Goal: Use online tool/utility: Utilize a website feature to perform a specific function

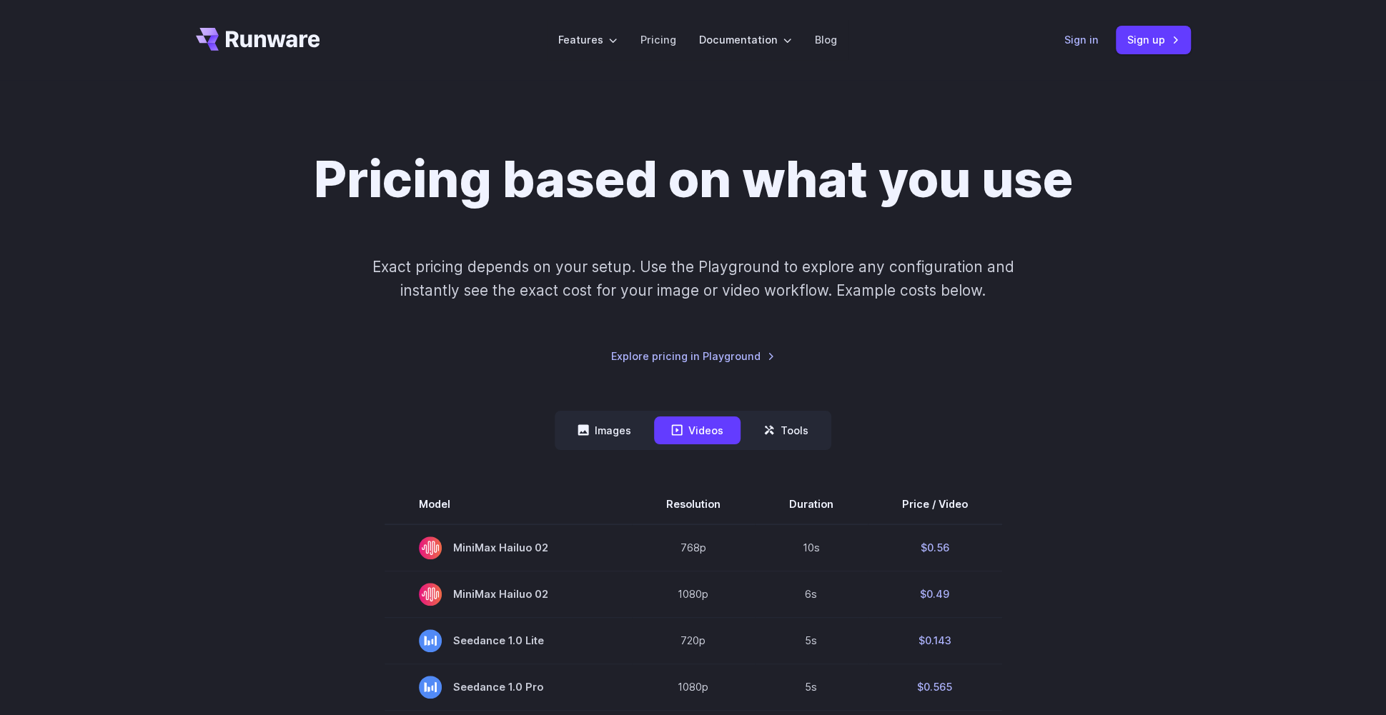
click at [1086, 37] on link "Sign in" at bounding box center [1081, 39] width 34 height 16
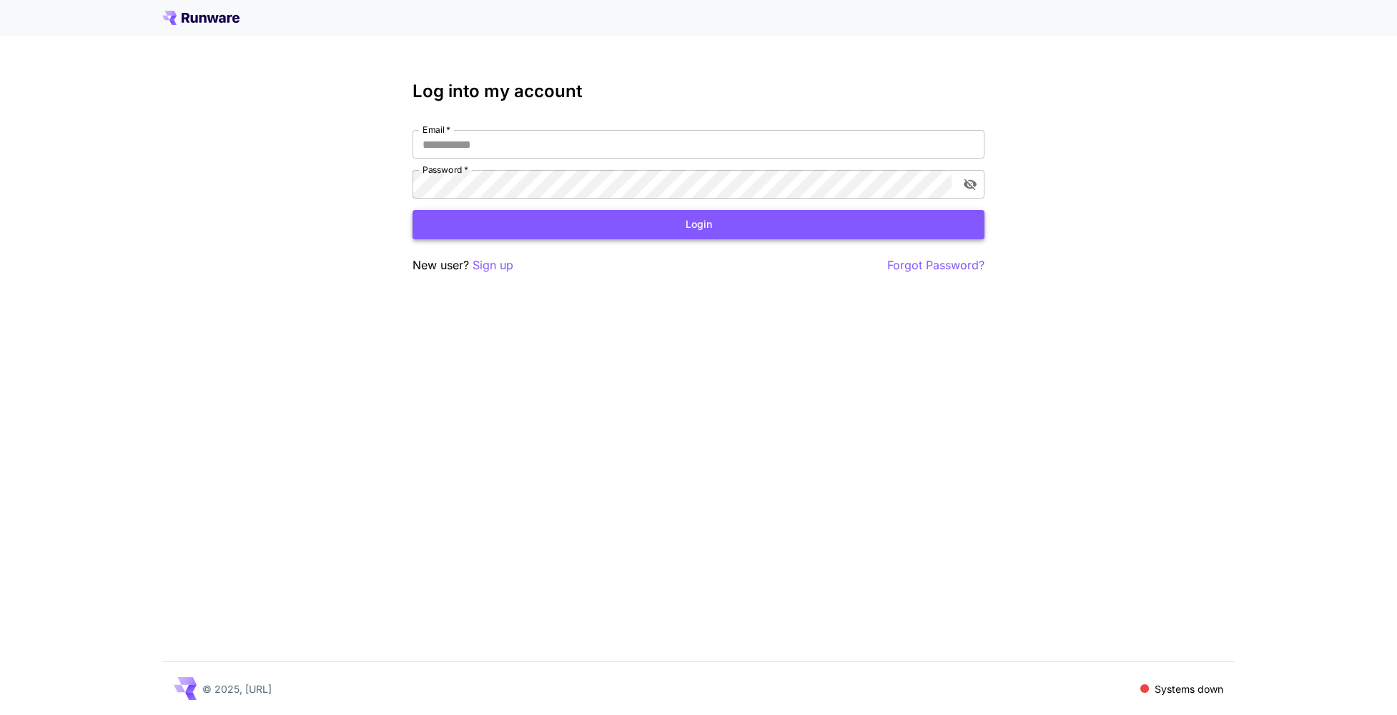
type input "**********"
click at [490, 232] on button "Login" at bounding box center [698, 224] width 572 height 29
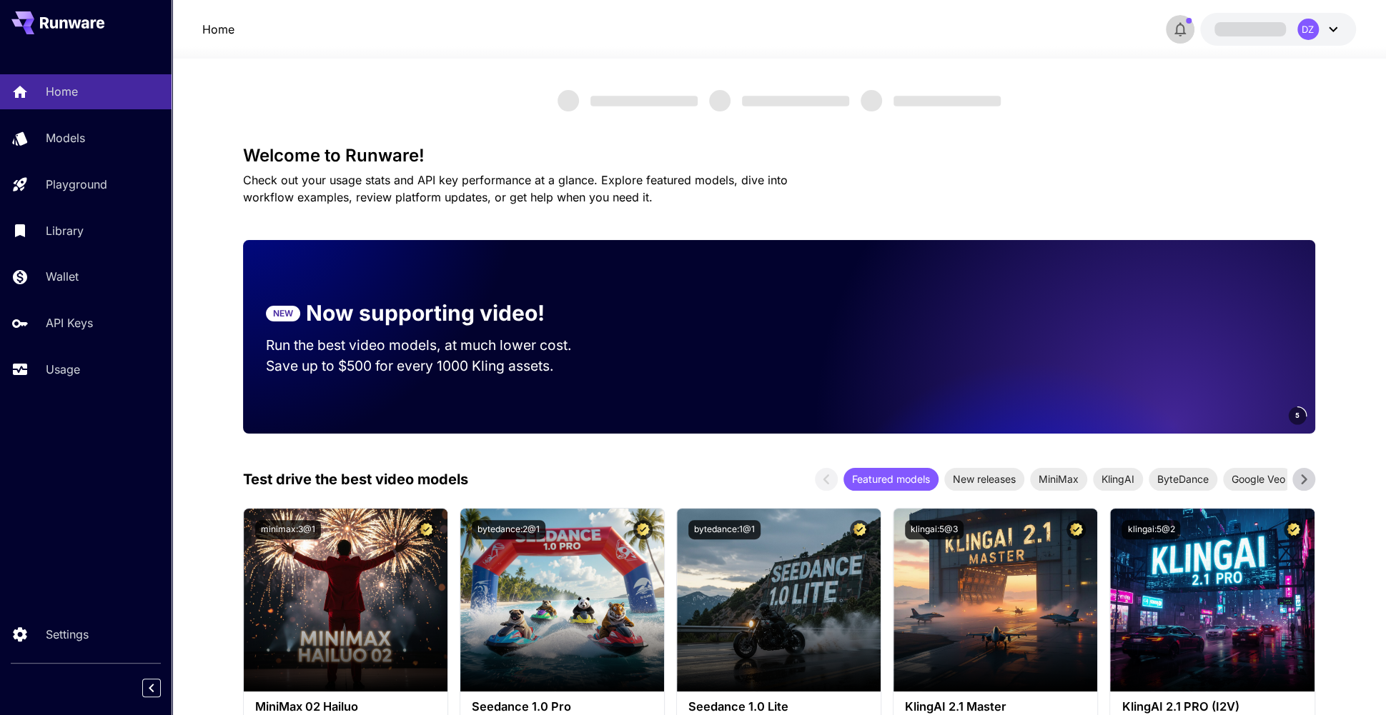
click at [1186, 31] on icon "button" at bounding box center [1179, 29] width 17 height 17
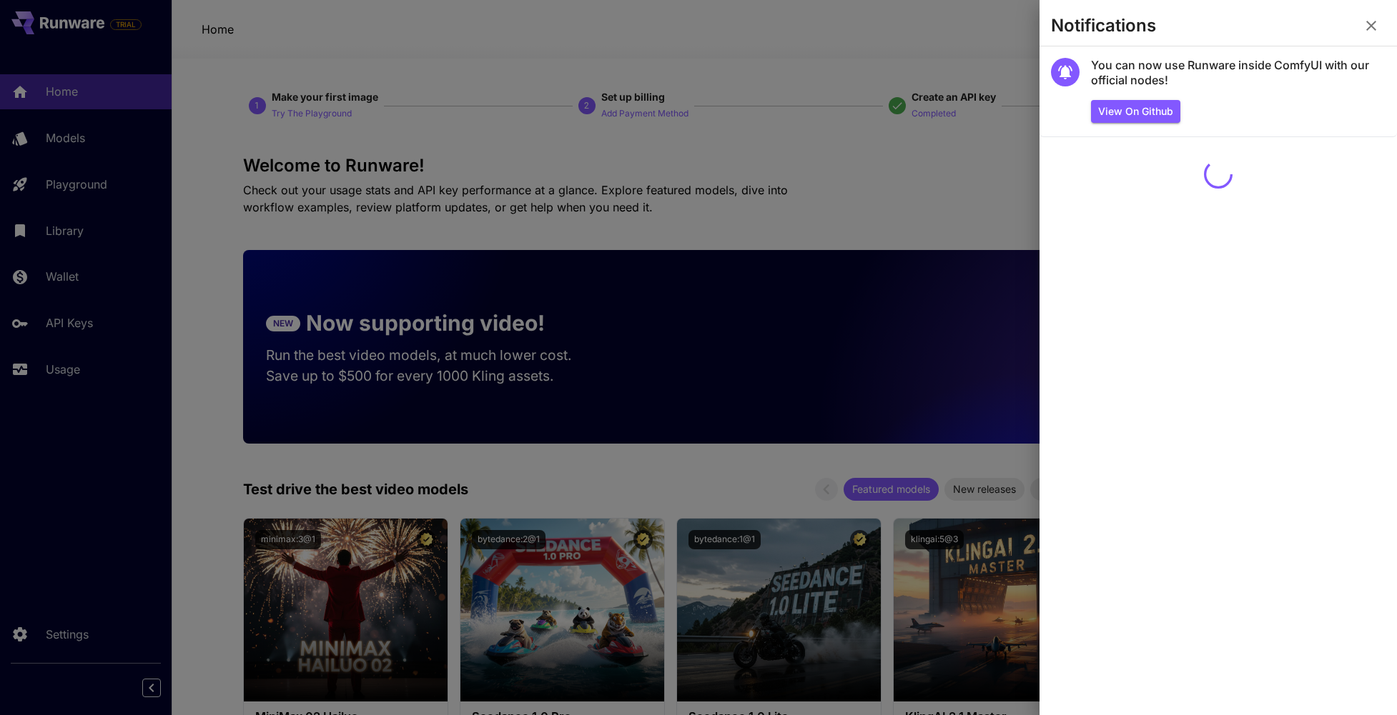
click at [976, 56] on div at bounding box center [698, 357] width 1397 height 715
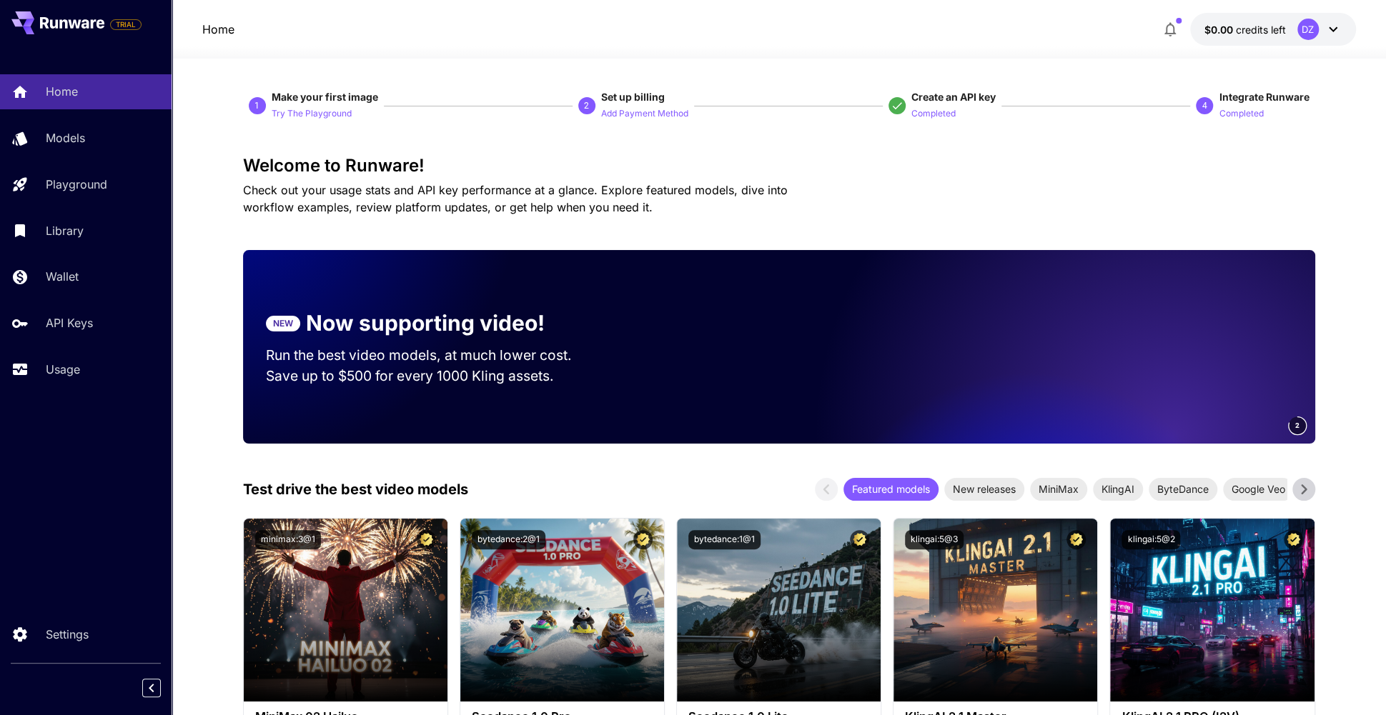
click at [1308, 21] on div "DZ" at bounding box center [1307, 29] width 21 height 21
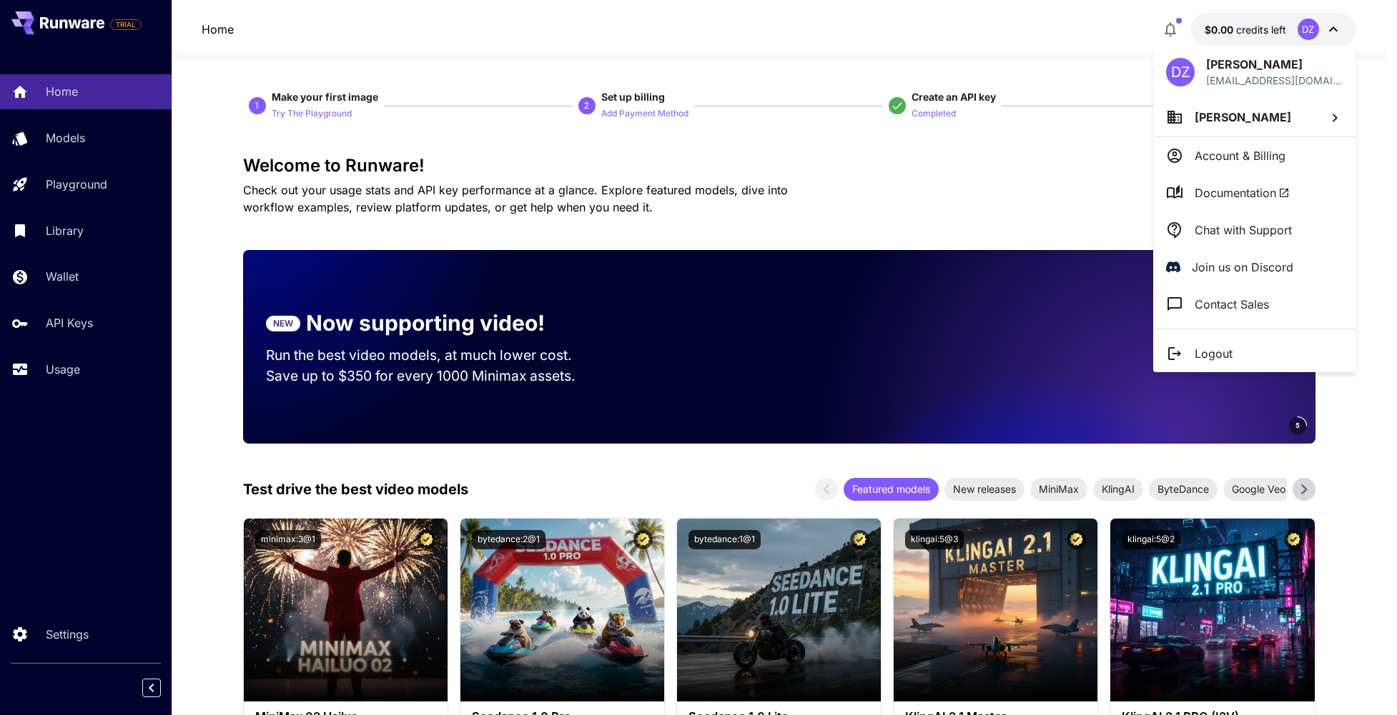
click at [1266, 229] on p "Chat with Support" at bounding box center [1242, 230] width 97 height 17
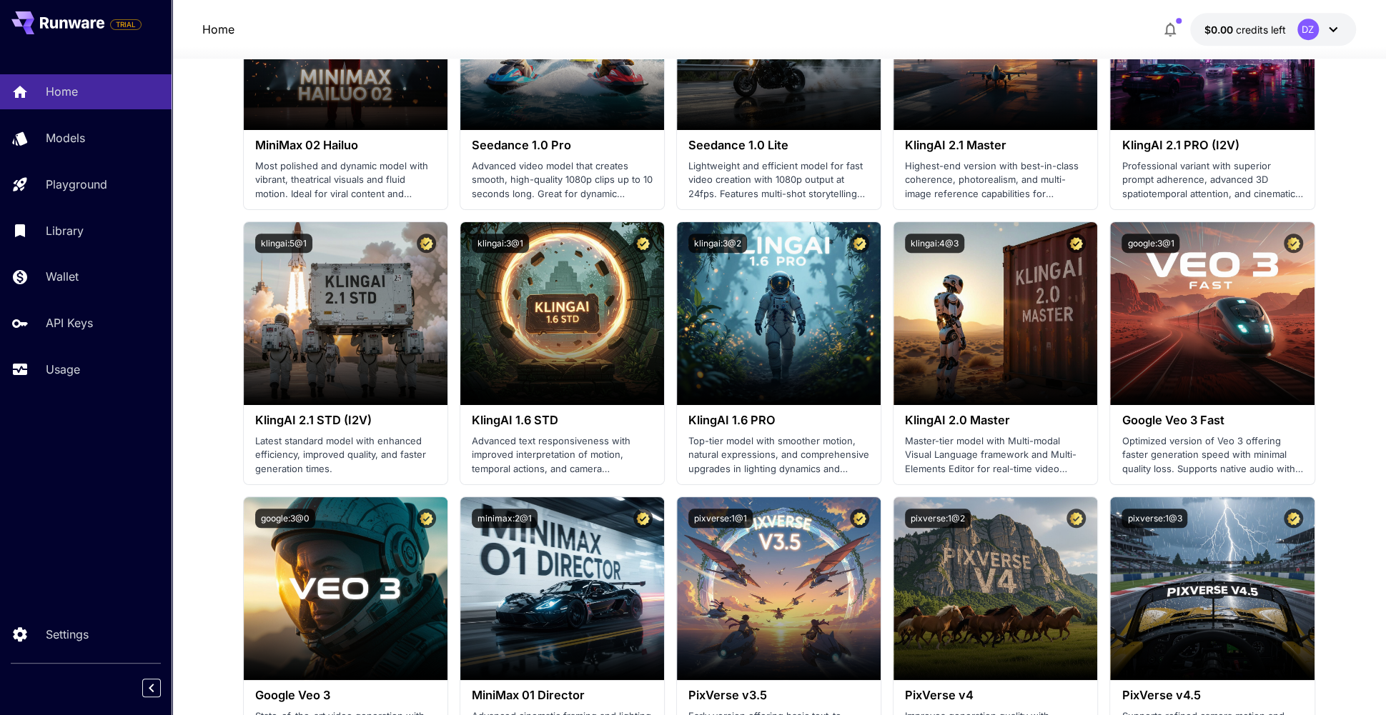
scroll to position [286, 0]
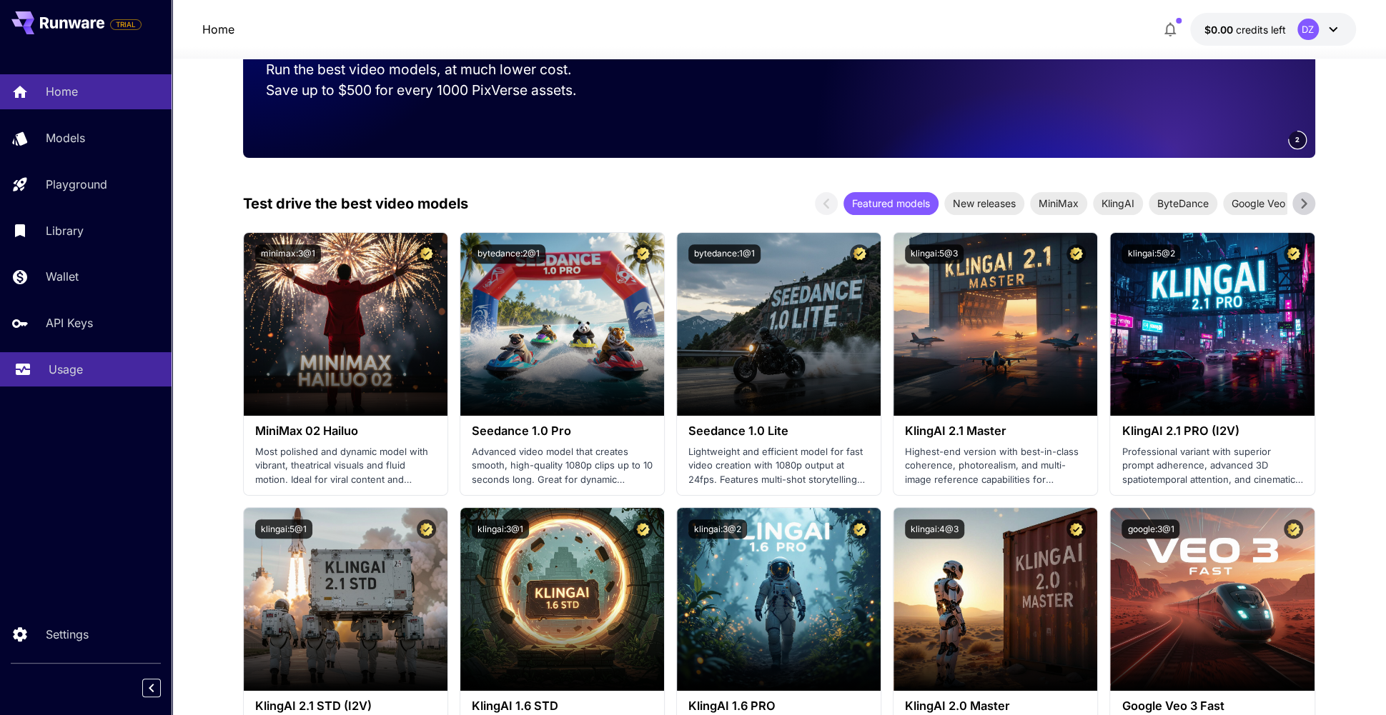
click at [71, 372] on p "Usage" at bounding box center [66, 369] width 34 height 17
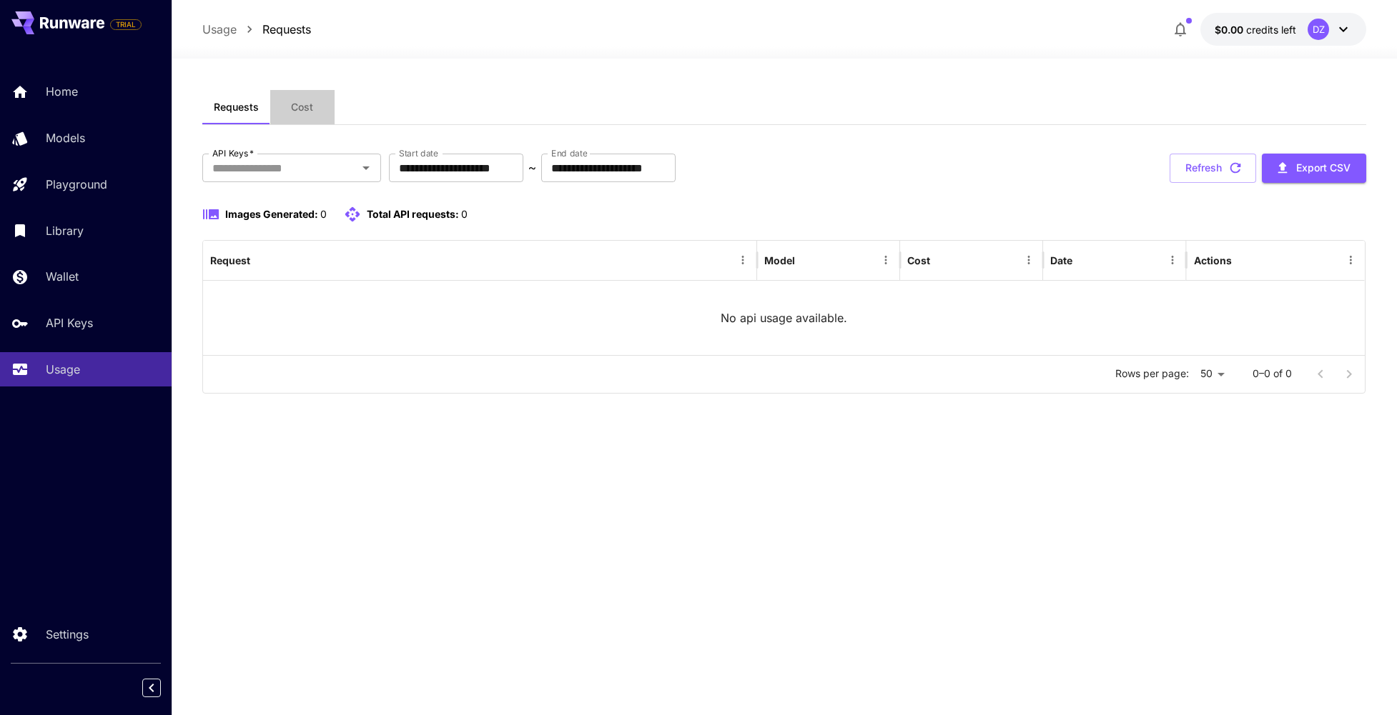
click at [296, 101] on span "Cost" at bounding box center [302, 107] width 22 height 13
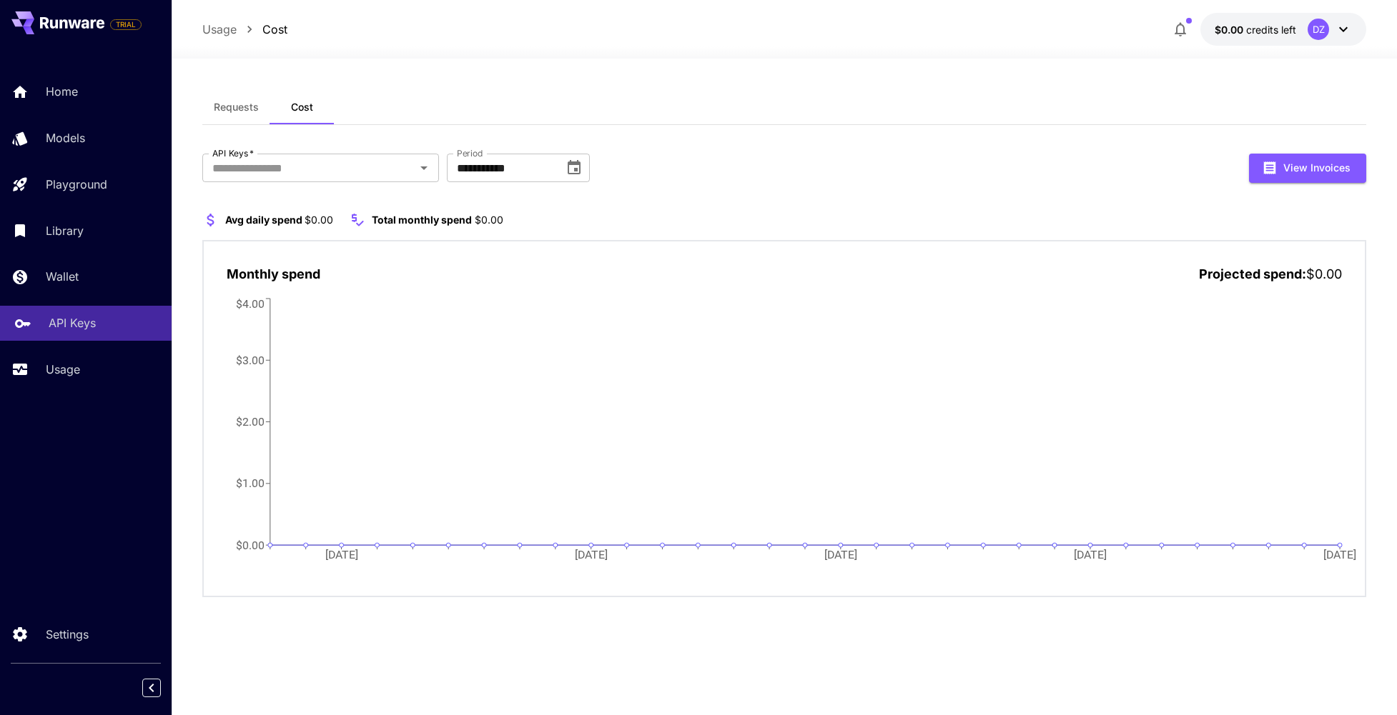
click at [41, 327] on link "API Keys" at bounding box center [86, 323] width 172 height 35
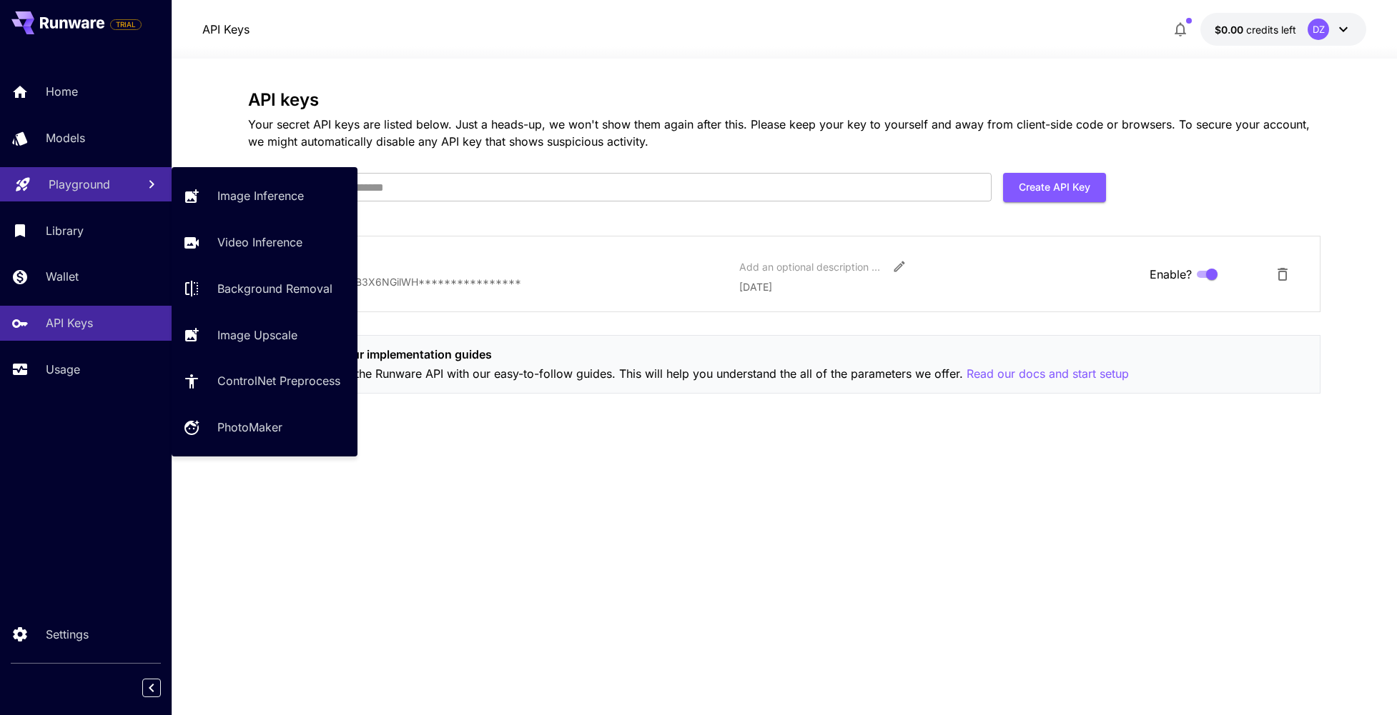
click at [61, 187] on p "Playground" at bounding box center [79, 184] width 61 height 17
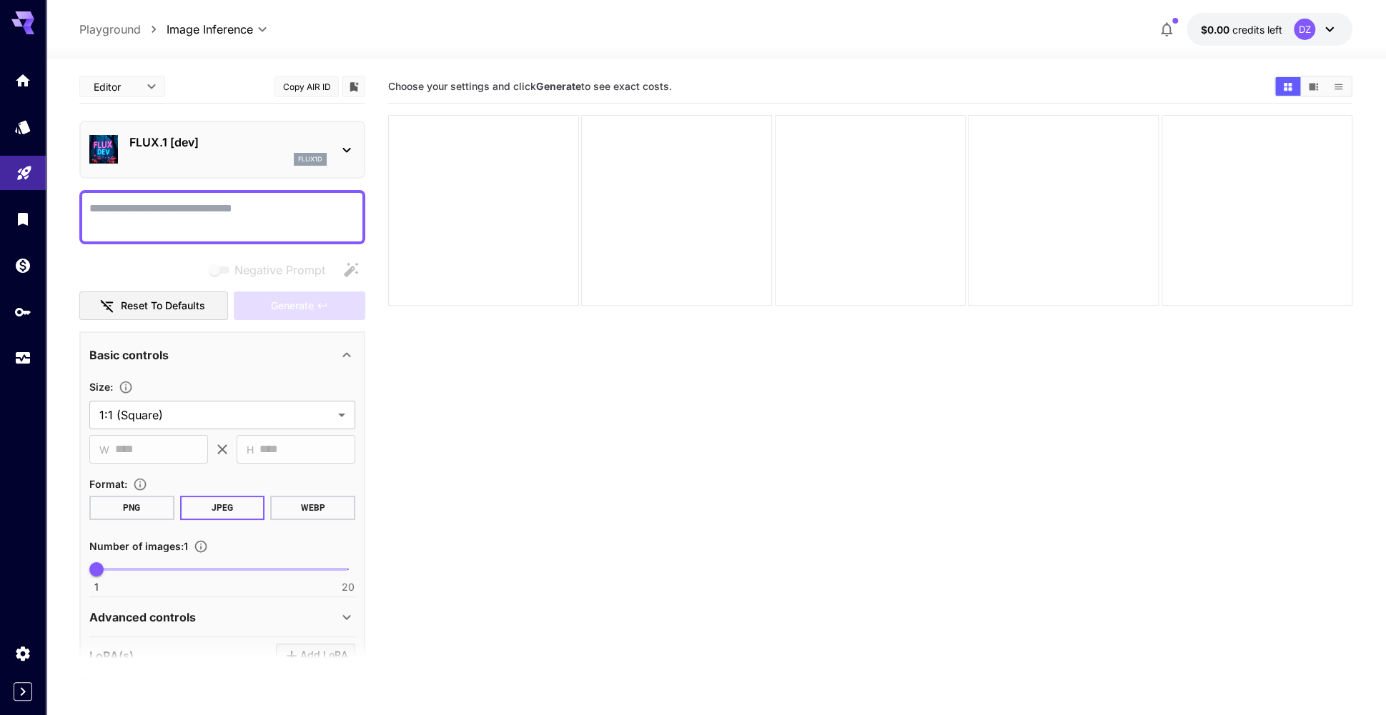
click at [350, 155] on icon at bounding box center [346, 150] width 17 height 17
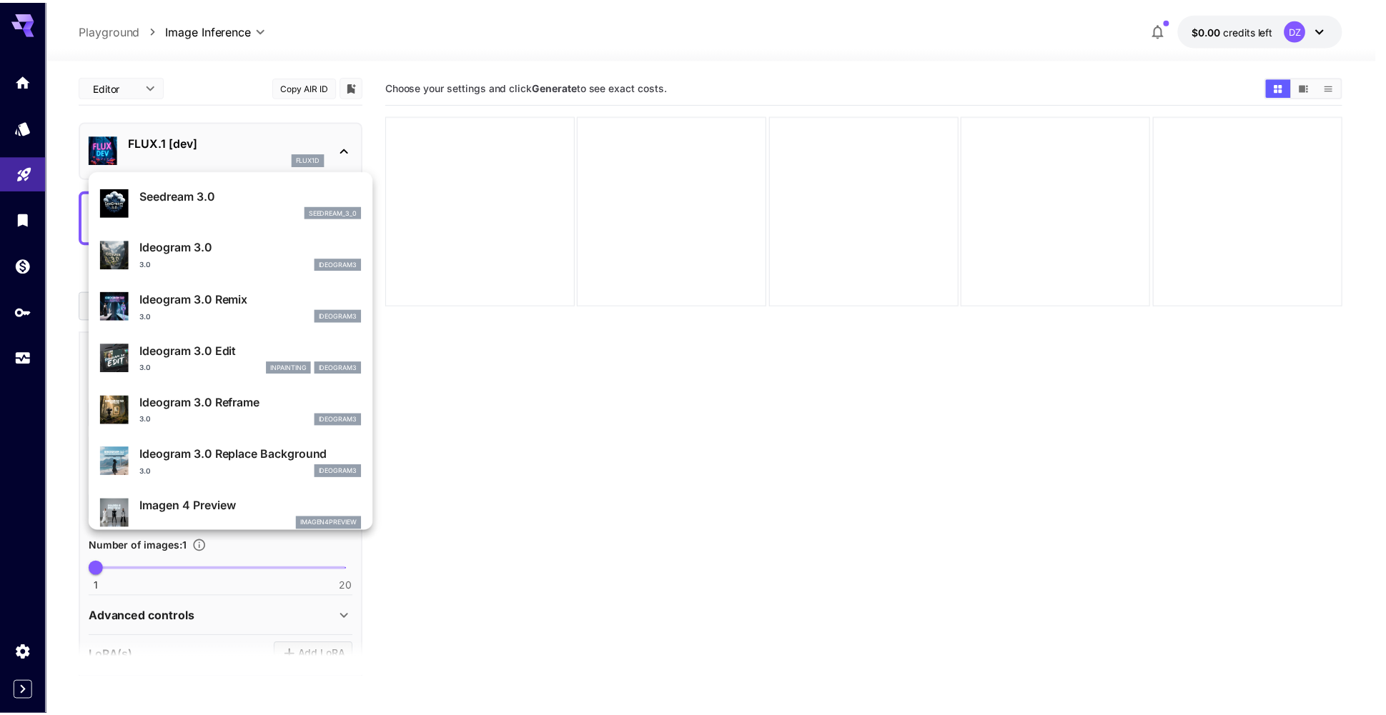
scroll to position [1, 0]
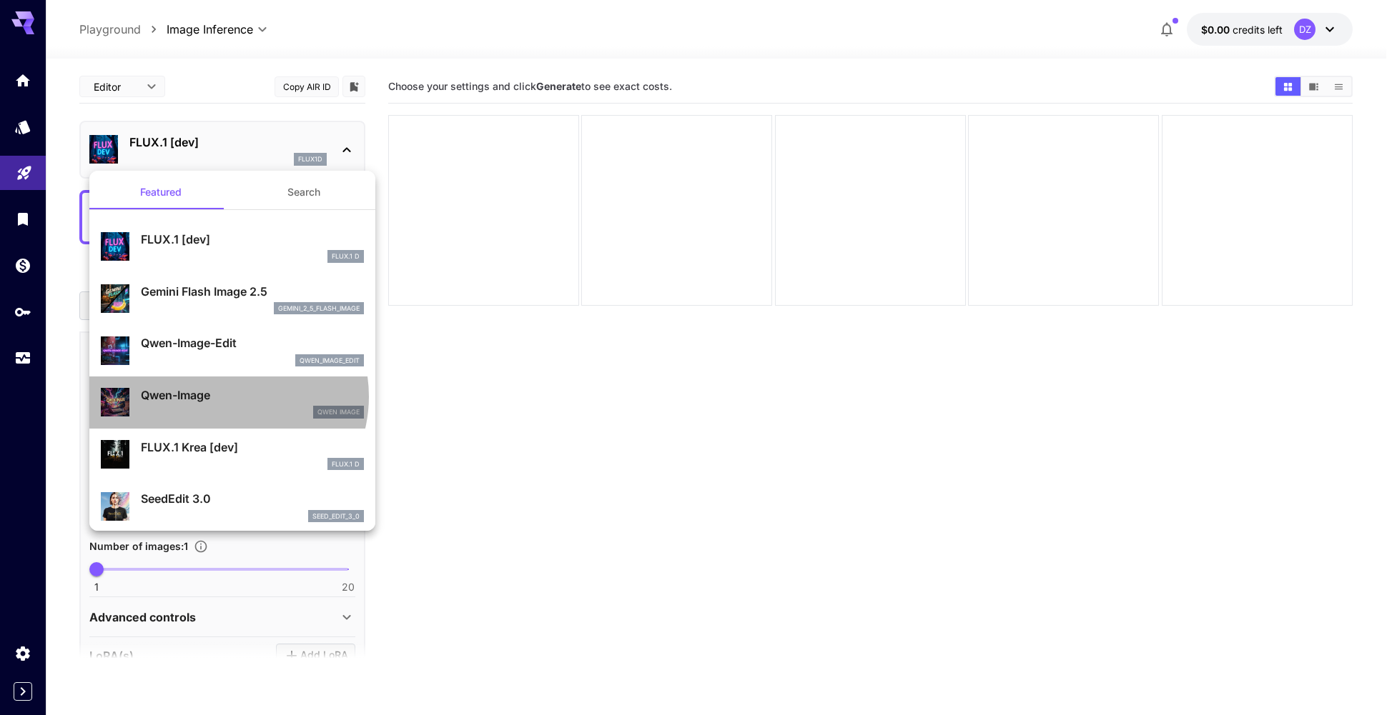
click at [226, 397] on p "Qwen-Image" at bounding box center [252, 395] width 223 height 17
type input "**"
type input "***"
